Goal: Transaction & Acquisition: Purchase product/service

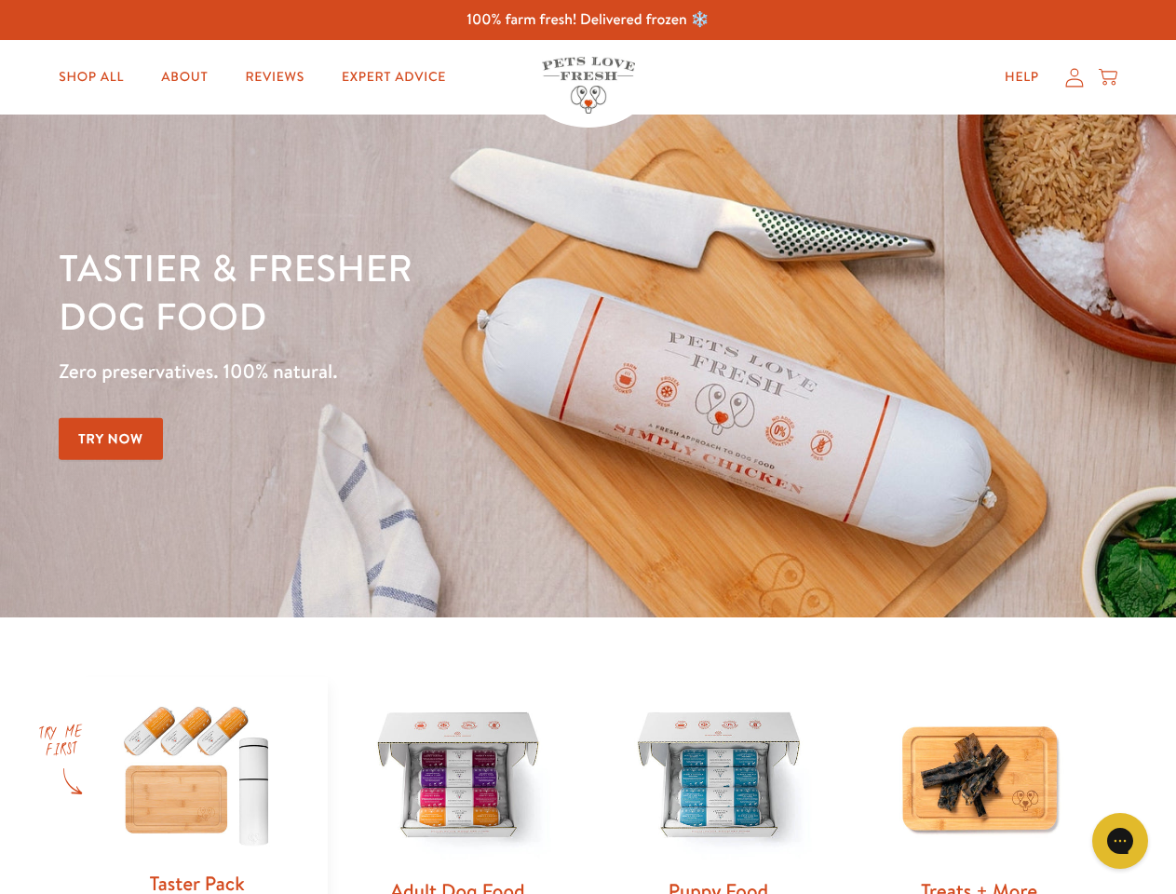
click at [588, 447] on div "Tastier & fresher dog food Zero preservatives. 100% natural. Try Now" at bounding box center [412, 366] width 706 height 246
click at [1120, 841] on icon "Gorgias live chat" at bounding box center [1120, 840] width 18 height 18
